Goal: Answer question/provide support: Answer question/provide support

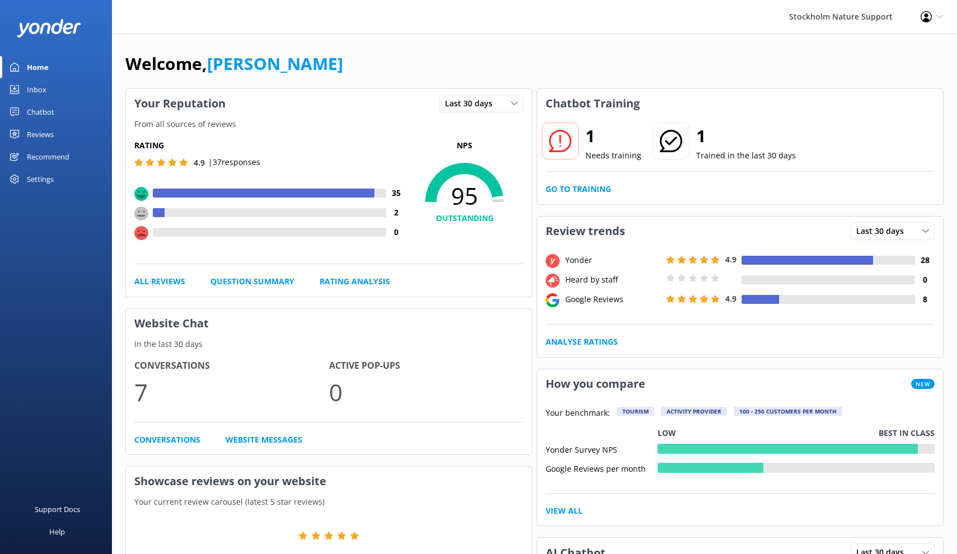
click at [48, 135] on div "Reviews" at bounding box center [40, 134] width 27 height 22
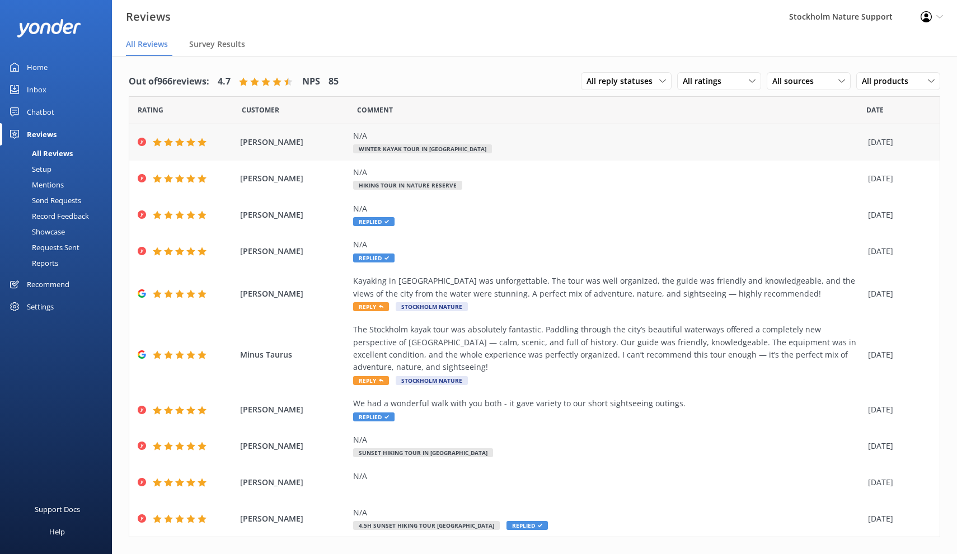
drag, startPoint x: 309, startPoint y: 143, endPoint x: 242, endPoint y: 145, distance: 67.8
click at [242, 145] on span "[PERSON_NAME]" at bounding box center [294, 142] width 108 height 12
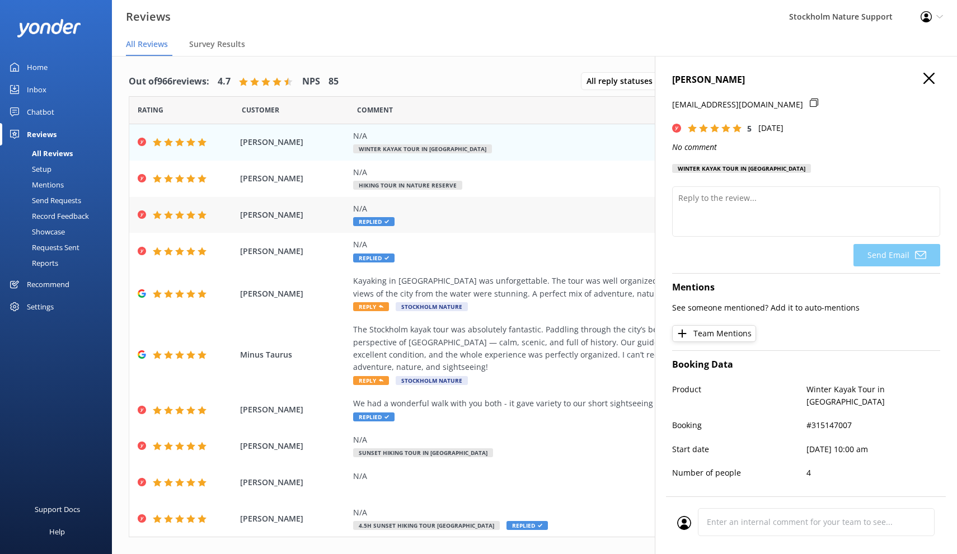
copy span "[PERSON_NAME]"
click at [520, 221] on div "N/A Replied" at bounding box center [607, 215] width 509 height 25
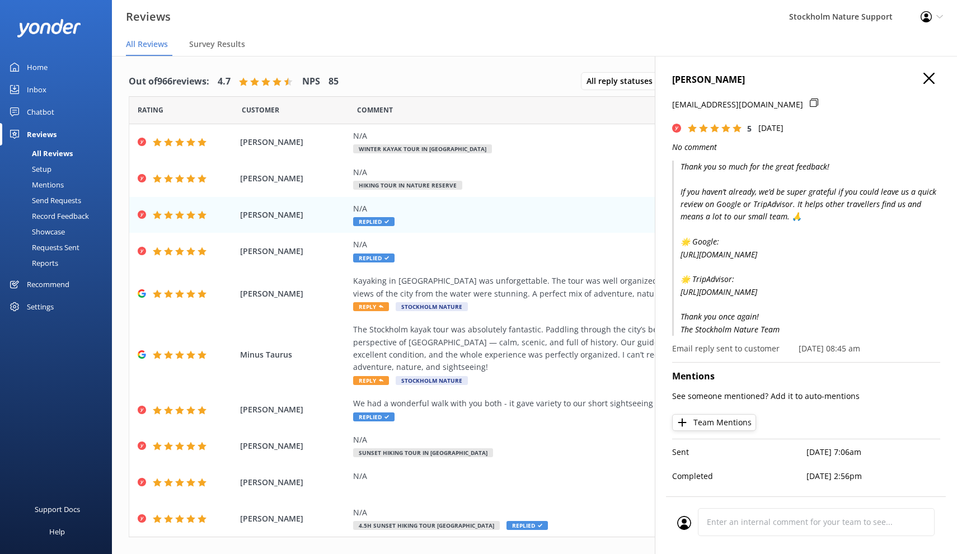
drag, startPoint x: 789, startPoint y: 339, endPoint x: 669, endPoint y: 166, distance: 210.4
click at [669, 166] on div "[PERSON_NAME] [EMAIL_ADDRESS][DOMAIN_NAME] 5 [DATE] No comment Thank you so muc…" at bounding box center [806, 333] width 302 height 554
copy p "Thank you so much for the great feedback! If you haven’t already, we’d be super…"
click at [509, 150] on div "N/A Winter Kayak Tour in [GEOGRAPHIC_DATA]" at bounding box center [607, 142] width 509 height 25
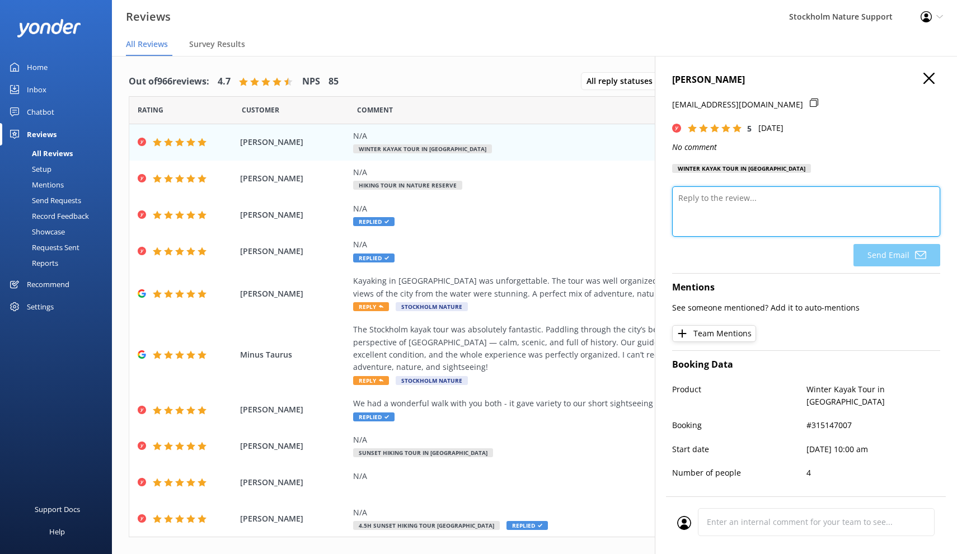
click at [752, 207] on textarea at bounding box center [806, 211] width 268 height 50
paste textarea "Thank you so much for the great feedback! If you haven’t already, we’d be super…"
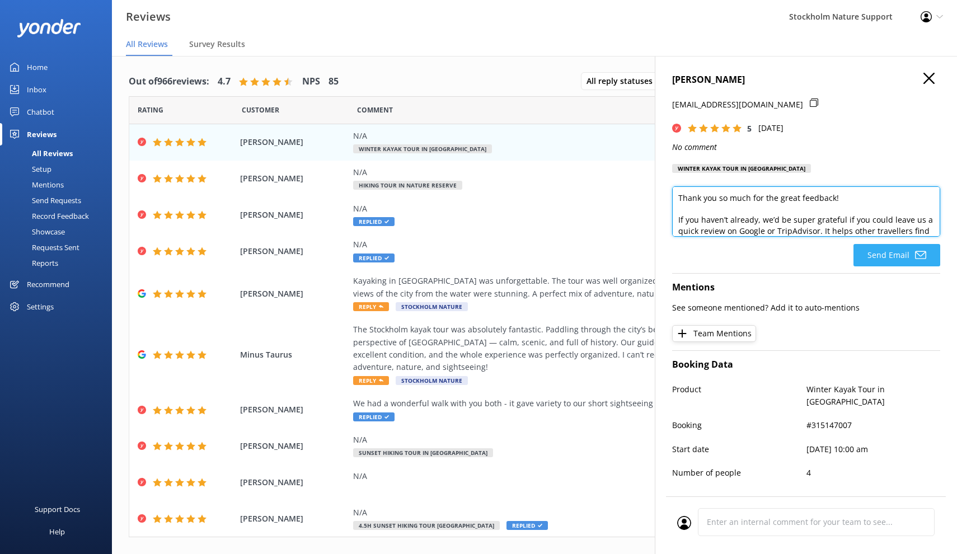
type textarea "Thank you so much for the great feedback! If you haven’t already, we’d be super…"
click at [876, 255] on button "Send Email" at bounding box center [896, 255] width 87 height 22
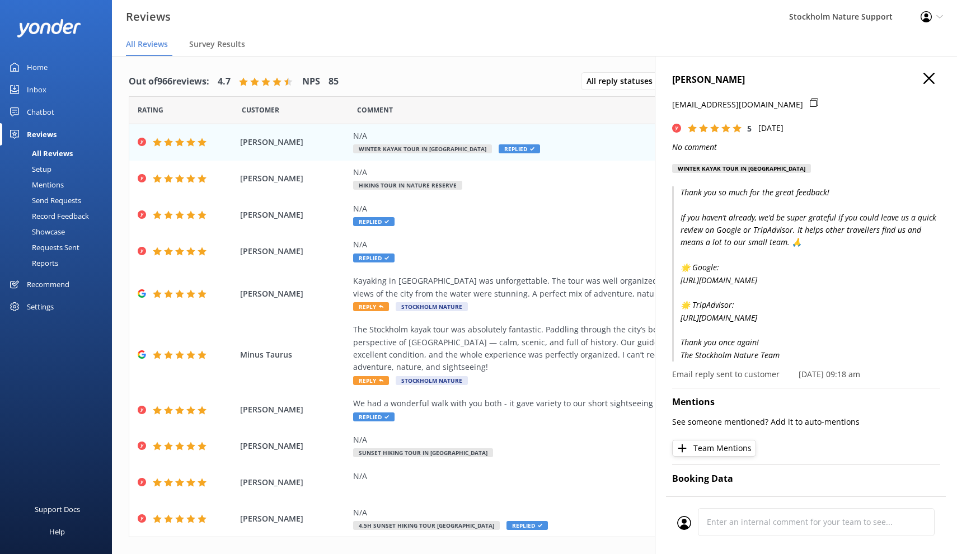
click at [925, 78] on icon "button" at bounding box center [928, 78] width 11 height 11
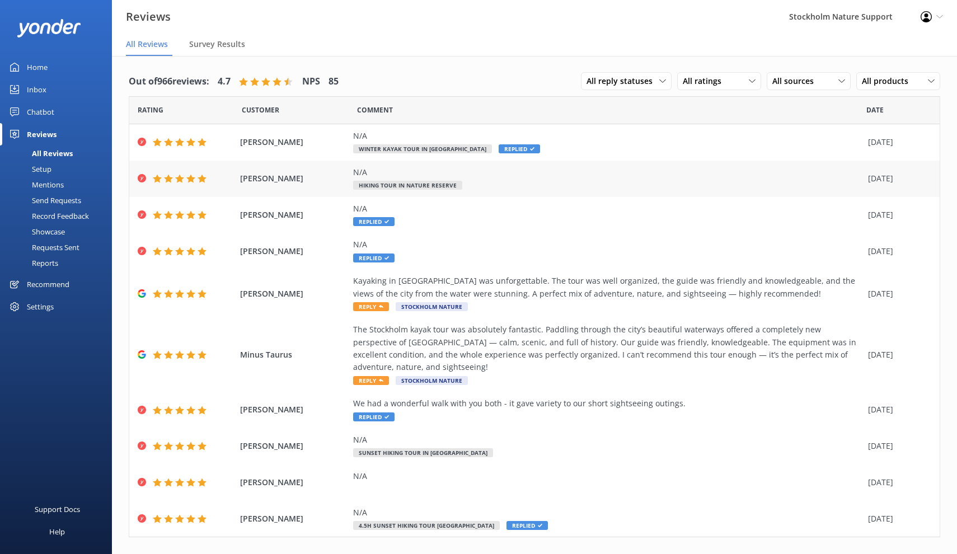
click at [838, 181] on div "N/A Hiking Tour in Nature Reserve" at bounding box center [607, 178] width 509 height 25
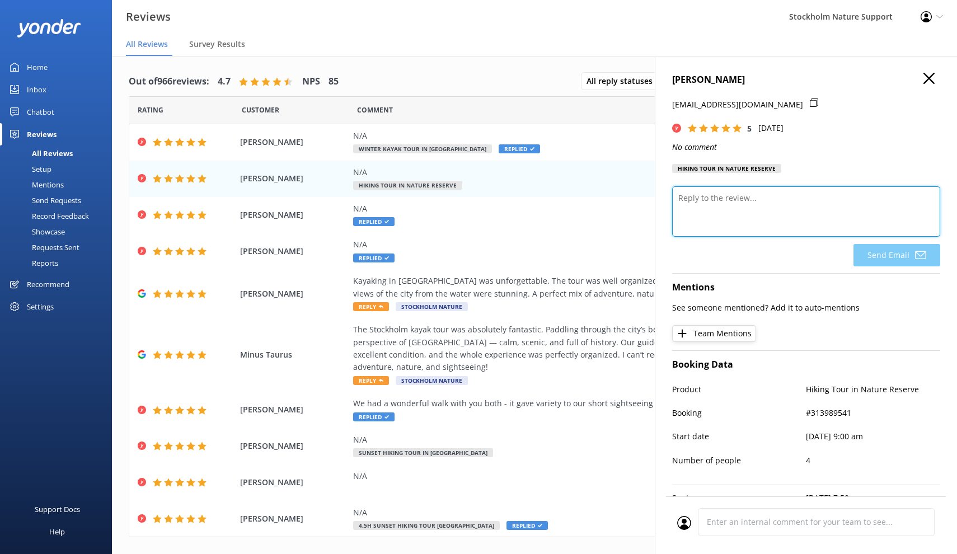
click at [787, 217] on textarea at bounding box center [806, 211] width 268 height 50
paste textarea "Thank you so much for the great feedback! If you haven’t already, we’d be super…"
type textarea "Thank you so much for the great feedback! If you haven’t already, we’d be super…"
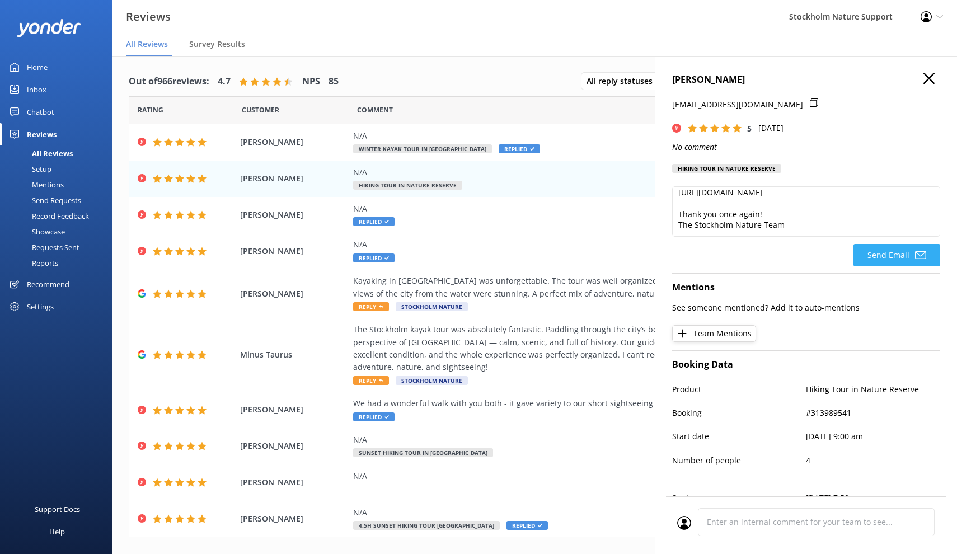
click at [885, 256] on button "Send Email" at bounding box center [896, 255] width 87 height 22
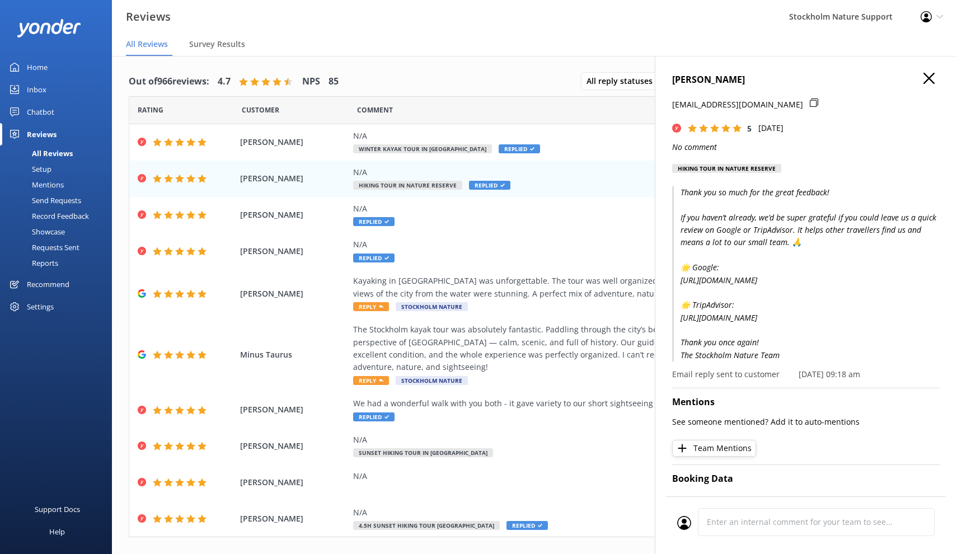
click at [927, 77] on icon "button" at bounding box center [928, 78] width 11 height 11
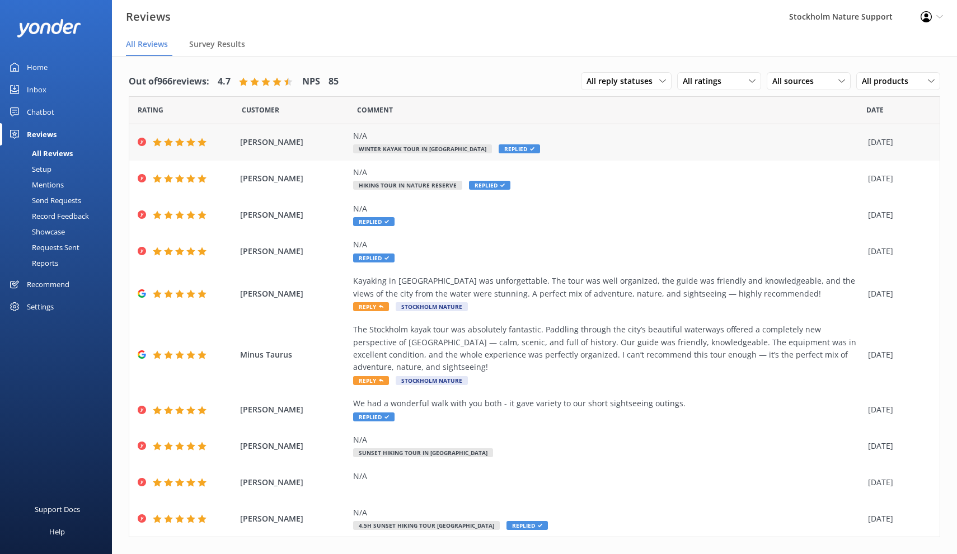
scroll to position [0, 0]
click at [35, 111] on div "Chatbot" at bounding box center [40, 112] width 27 height 22
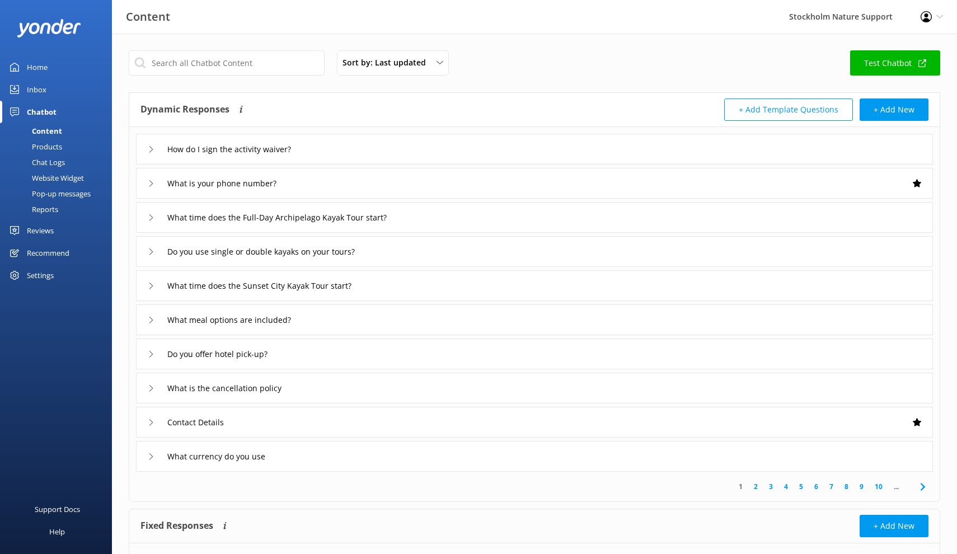
click at [51, 209] on div "Reports" at bounding box center [32, 209] width 51 height 16
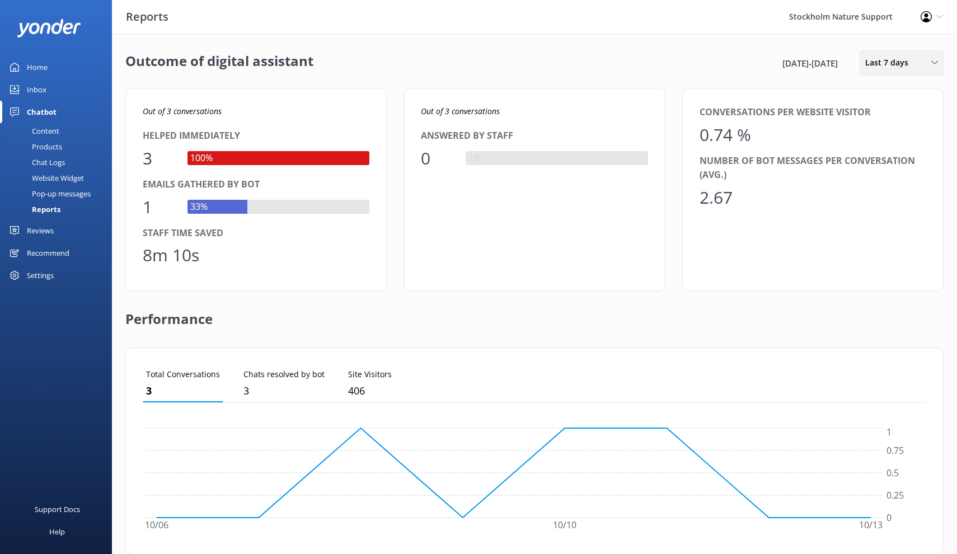
click at [873, 68] on span "Last 7 days" at bounding box center [890, 63] width 50 height 12
click at [887, 156] on div "Last 90 days" at bounding box center [886, 157] width 40 height 11
